Goal: Find specific page/section: Find specific page/section

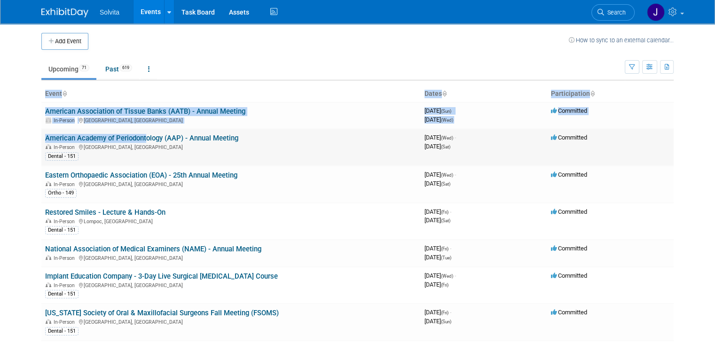
drag, startPoint x: 23, startPoint y: 134, endPoint x: 71, endPoint y: 145, distance: 49.4
click at [134, 139] on body "Solvita Events Add Event Bulk Upload Events Shareable Event Boards Recently Vie…" at bounding box center [357, 171] width 715 height 343
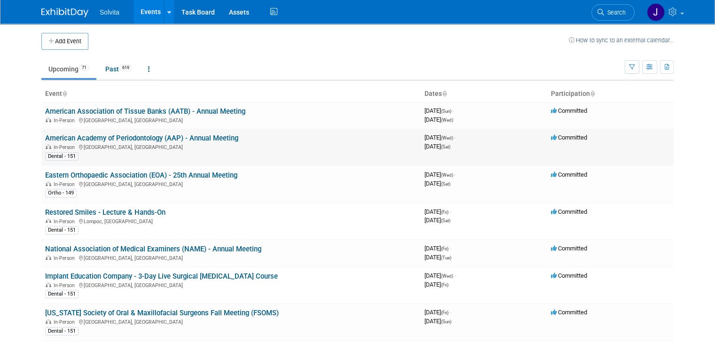
drag, startPoint x: 34, startPoint y: 145, endPoint x: 39, endPoint y: 138, distance: 8.9
click at [41, 145] on td "American Academy of Periodontology (AAP) - Annual Meeting In-Person [GEOGRAPHIC…" at bounding box center [230, 147] width 379 height 37
click at [103, 140] on link "American Academy of Periodontology (AAP) - Annual Meeting" at bounding box center [141, 138] width 193 height 8
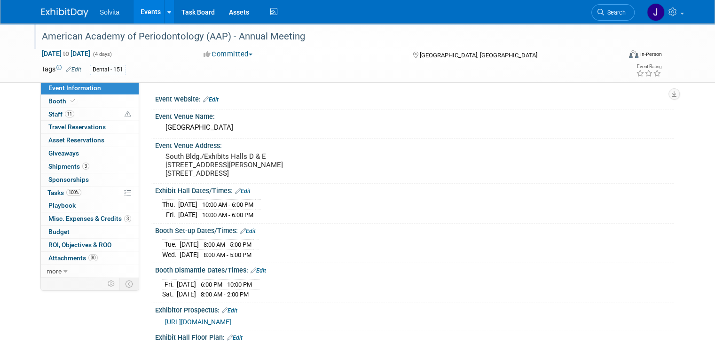
click at [179, 31] on div "American Academy of Periodontology (AAP) - Annual Meeting" at bounding box center [324, 36] width 571 height 17
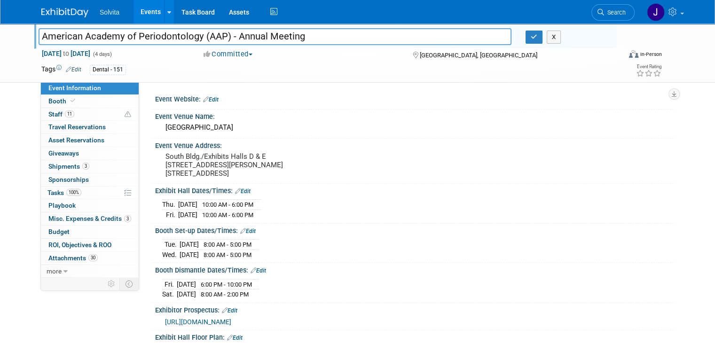
drag, startPoint x: 186, startPoint y: 37, endPoint x: 26, endPoint y: 40, distance: 160.4
click at [32, 40] on div "American Academy of Periodontology (AAP) - Annual Meeting" at bounding box center [275, 38] width 487 height 14
click at [624, 45] on div "American Academy of Periodontology (AAP) - Annual Meeting American Academy of P…" at bounding box center [351, 36] width 635 height 25
click at [48, 103] on span "Booth" at bounding box center [62, 101] width 29 height 8
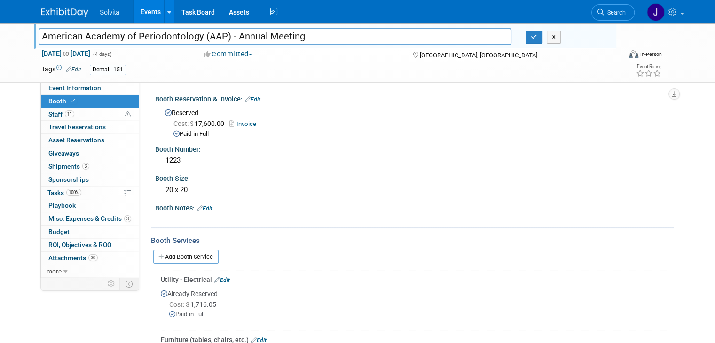
click at [236, 67] on div "Dental - 151" at bounding box center [323, 70] width 466 height 10
